Goal: Use online tool/utility: Use online tool/utility

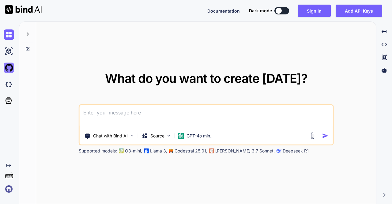
click at [9, 67] on img at bounding box center [9, 68] width 10 height 10
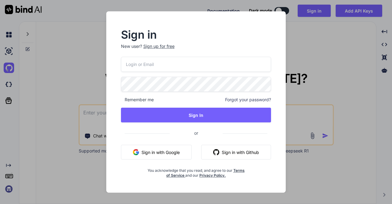
click at [321, 49] on div "Sign in New user? Sign up for free Remember me Forgot your password? Sign In or…" at bounding box center [196, 102] width 392 height 204
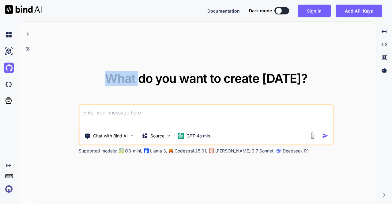
click at [321, 49] on div "What do you want to create today? Chat with Bind AI Source GPT-4o min.. Support…" at bounding box center [206, 113] width 340 height 182
click at [286, 13] on button at bounding box center [282, 10] width 15 height 7
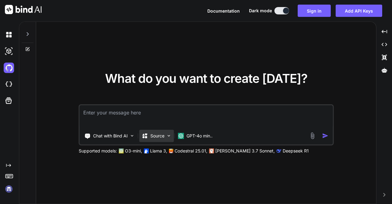
click at [154, 134] on p "Source" at bounding box center [157, 136] width 14 height 6
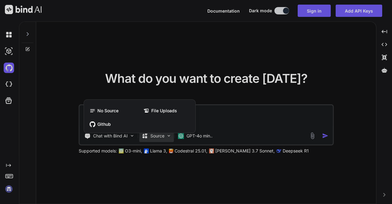
click at [154, 134] on div at bounding box center [196, 102] width 392 height 204
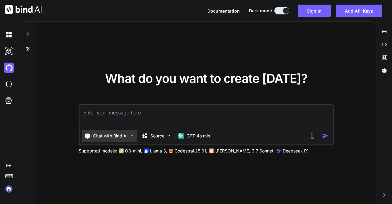
click at [123, 135] on p "Chat with Bind AI" at bounding box center [110, 136] width 35 height 6
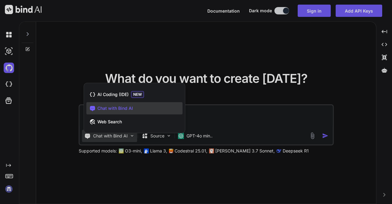
click at [123, 135] on div at bounding box center [196, 102] width 392 height 204
type textarea "x"
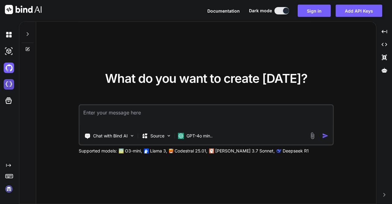
click at [9, 84] on img at bounding box center [9, 84] width 10 height 10
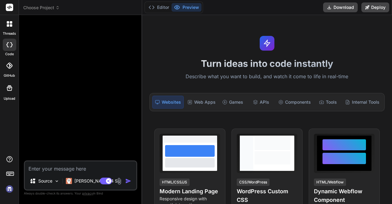
type textarea "x"
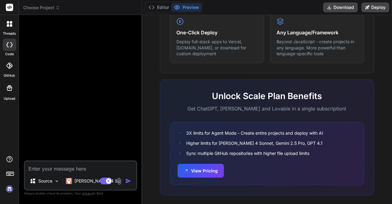
scroll to position [393, 0]
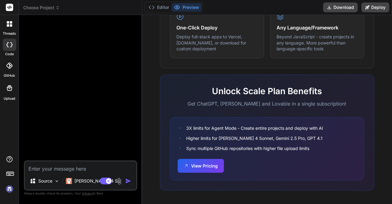
drag, startPoint x: 392, startPoint y: 34, endPoint x: 392, endPoint y: 157, distance: 123.5
